Goal: Task Accomplishment & Management: Use online tool/utility

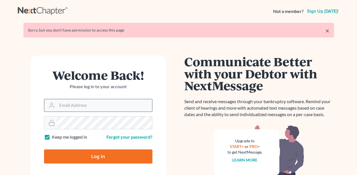
drag, startPoint x: 0, startPoint y: 0, endPoint x: 63, endPoint y: 106, distance: 123.2
click at [63, 106] on input "Email Address" at bounding box center [104, 105] width 95 height 12
type input "[EMAIL_ADDRESS][DOMAIN_NAME]"
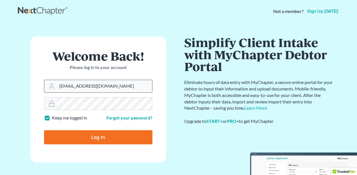
click at [44, 130] on input "Log In" at bounding box center [98, 137] width 108 height 14
type input "Thinking..."
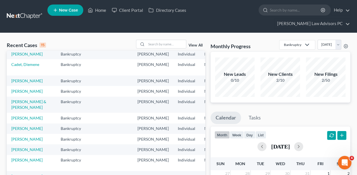
scroll to position [56, 0]
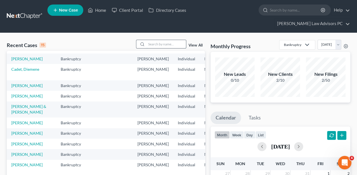
click at [150, 40] on input "search" at bounding box center [165, 44] width 39 height 8
type input "nylah"
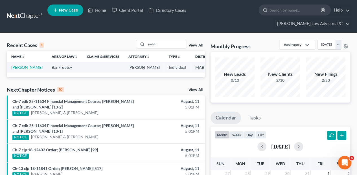
click at [18, 65] on link "Griffith-Bolden, Nylah" at bounding box center [26, 67] width 31 height 5
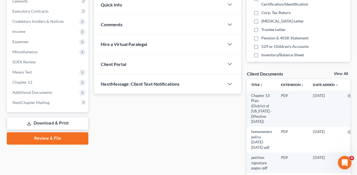
scroll to position [169, 0]
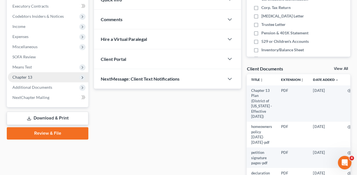
click at [21, 75] on span "Chapter 13" at bounding box center [22, 77] width 20 height 5
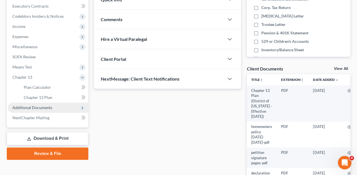
click at [42, 105] on span "Additional Documents" at bounding box center [32, 107] width 40 height 5
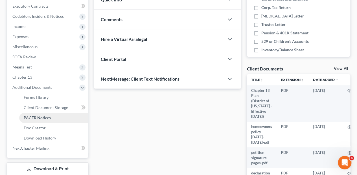
click at [37, 113] on link "PACER Notices" at bounding box center [53, 118] width 69 height 10
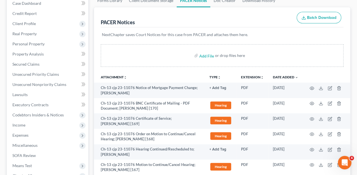
scroll to position [75, 0]
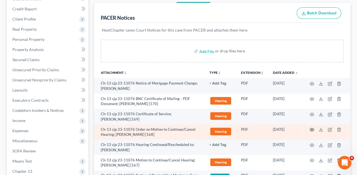
click at [312, 127] on icon "button" at bounding box center [311, 129] width 5 height 5
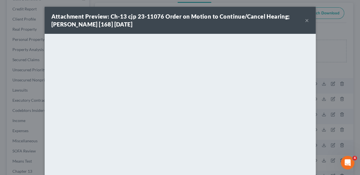
click at [305, 21] on button "×" at bounding box center [307, 20] width 4 height 7
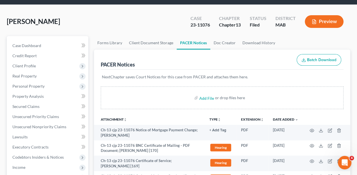
scroll to position [0, 0]
